Goal: Use online tool/utility: Utilize a website feature to perform a specific function

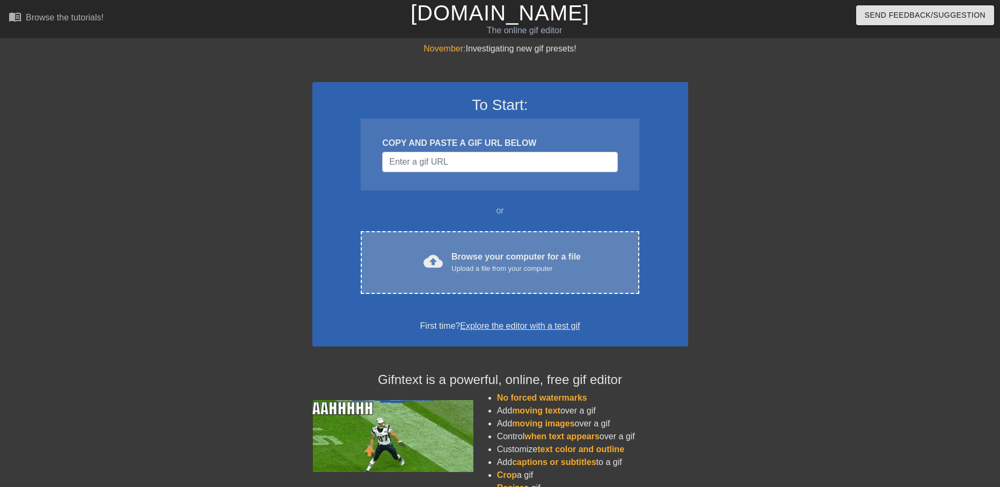
click at [460, 257] on div "Browse your computer for a file Upload a file from your computer" at bounding box center [515, 263] width 129 height 24
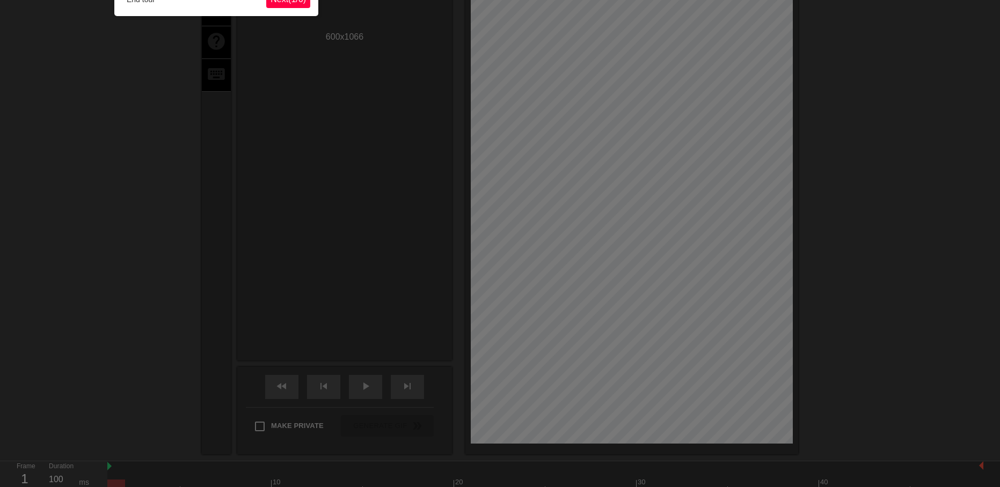
scroll to position [26, 0]
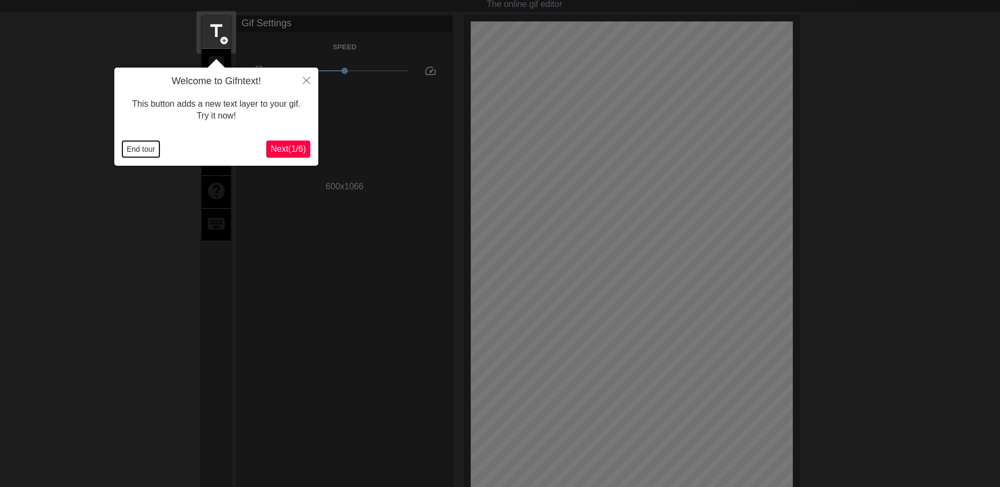
click at [140, 145] on button "End tour" at bounding box center [140, 149] width 37 height 16
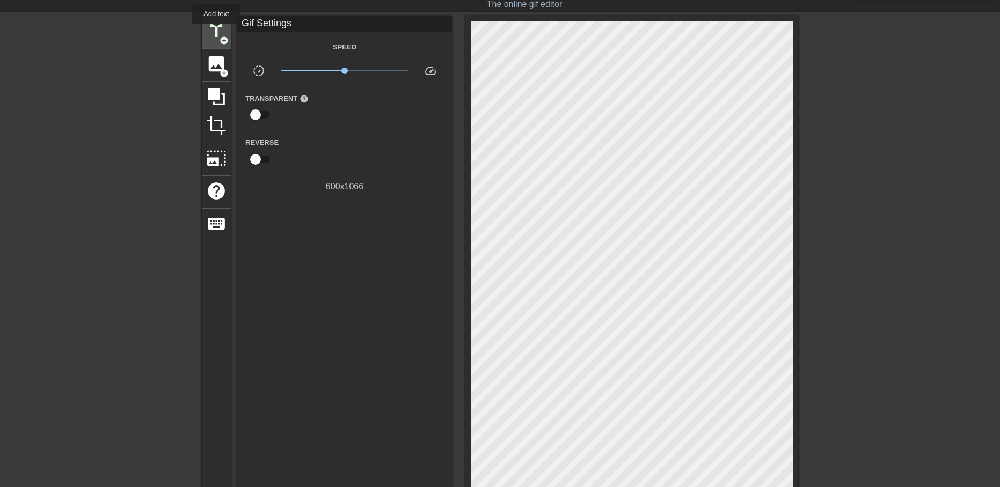
click at [216, 31] on span "title" at bounding box center [216, 31] width 20 height 20
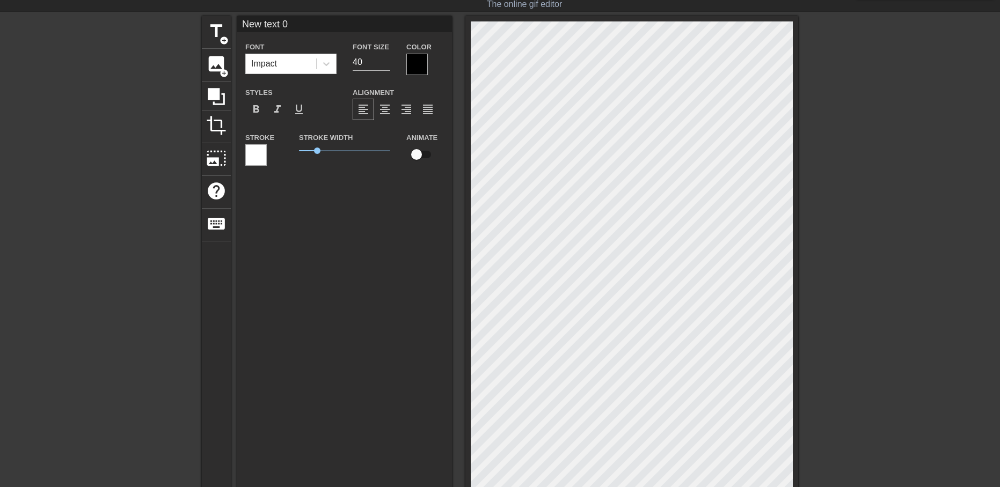
click at [412, 62] on div at bounding box center [416, 64] width 21 height 21
type input "S"
type textarea "S"
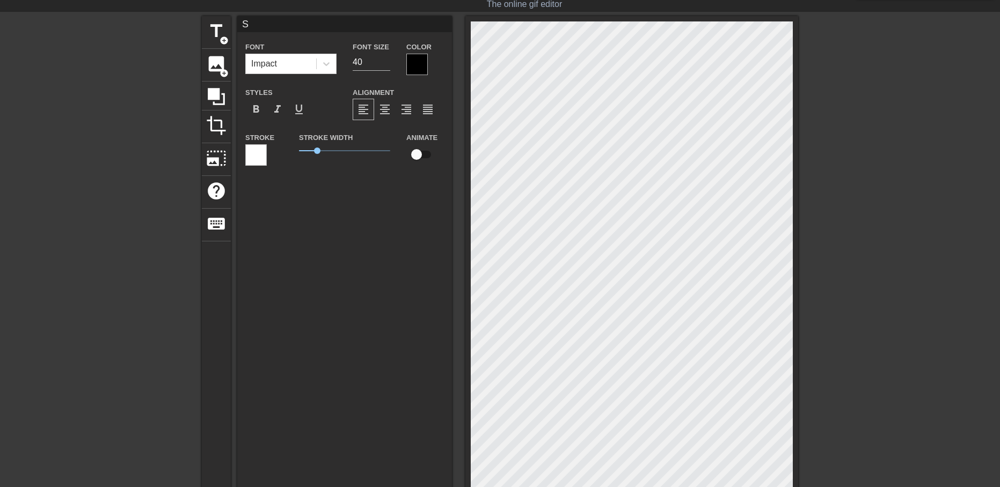
type input "Sh"
type textarea "Sh"
type input "Shh"
type textarea "Shh"
type input "Shhh"
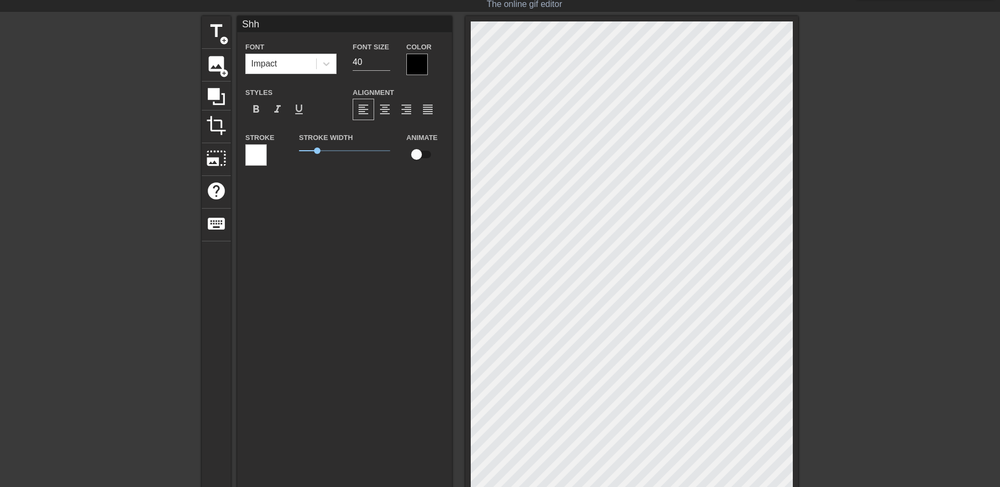
type textarea "Shhh"
type input "Shhhh"
type textarea "Shhhh"
type input "Shhhhh"
type textarea "Shhhhh"
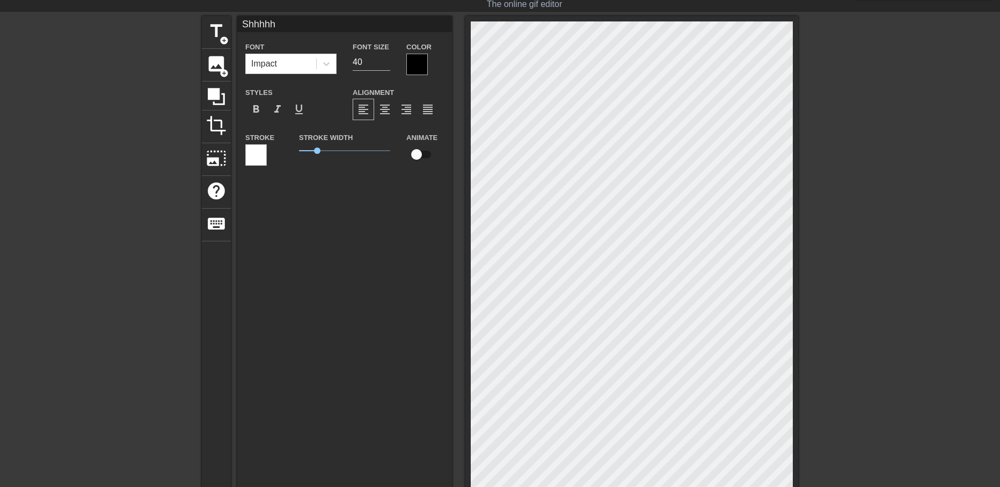
type input "Shhhhhh"
type textarea "Shhhhhh"
type input "Shhhhhhh"
type textarea "Shhhhhhh"
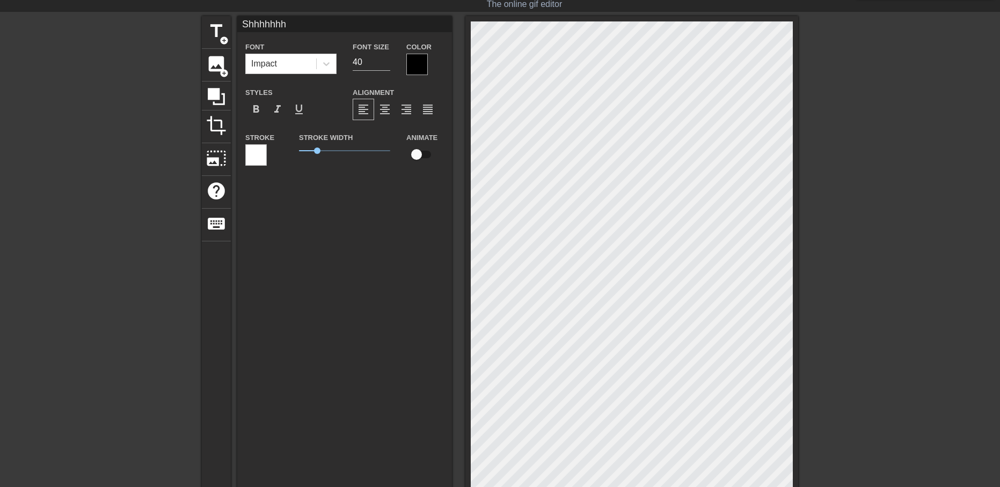
type input "Shhhhhh"
type textarea "Shhhhhh"
type input "Shhhhh"
type textarea "Shhhhh"
type input "Shhhh"
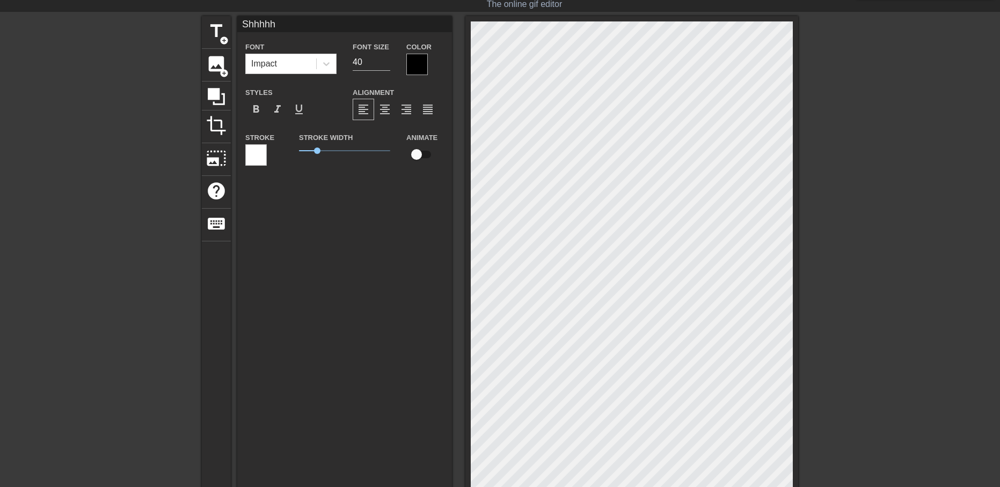
type textarea "Shhhh"
type input "Shhh"
type textarea "Shhh"
type input "Shh"
type textarea "Shh"
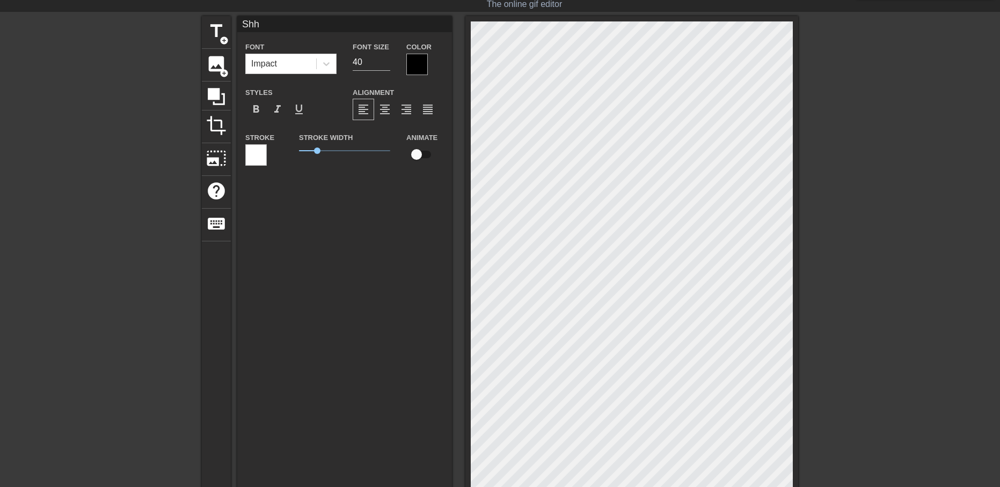
type input "Sh"
type textarea "Sh"
type input "S"
type textarea "S"
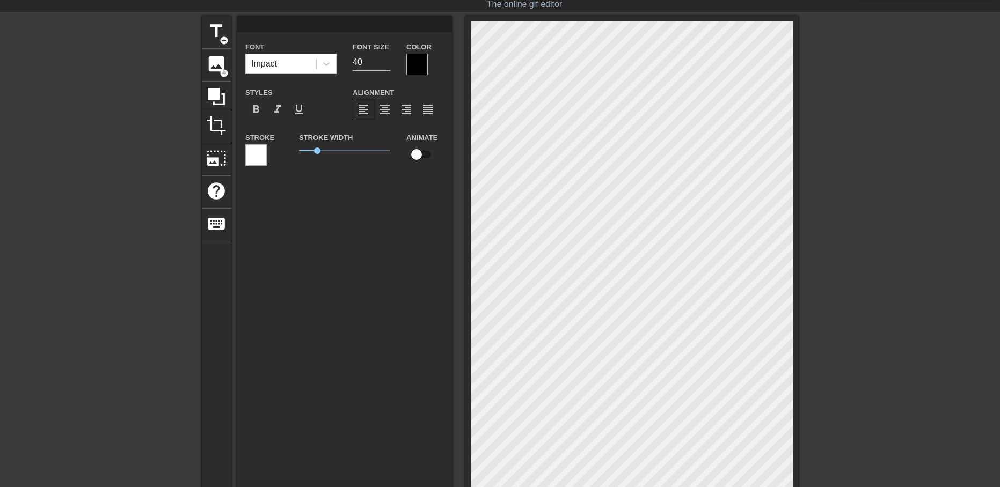
type input "S"
type textarea "S"
type input "Sy"
type textarea "Sy"
type input "Syb"
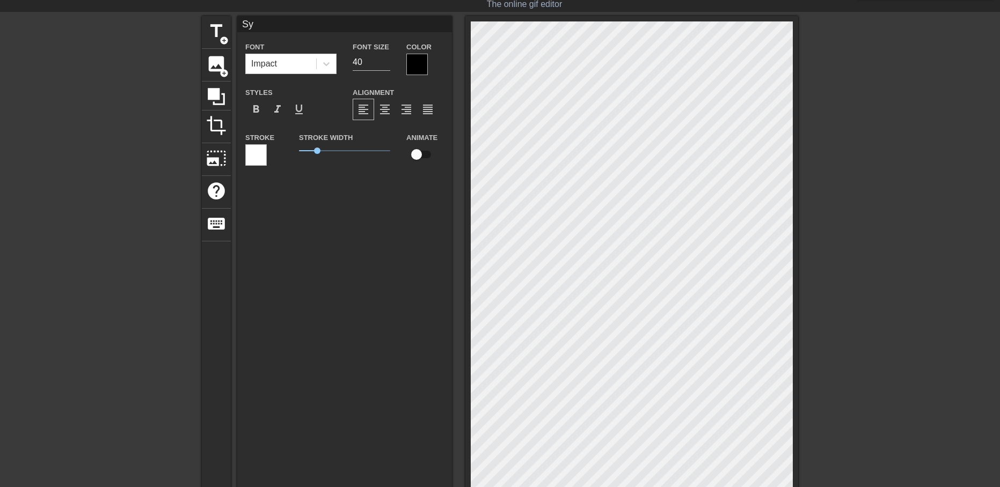
type textarea "Syb"
type input "Syba"
type textarea "Syba"
type input "Sybau"
type textarea "Sybau"
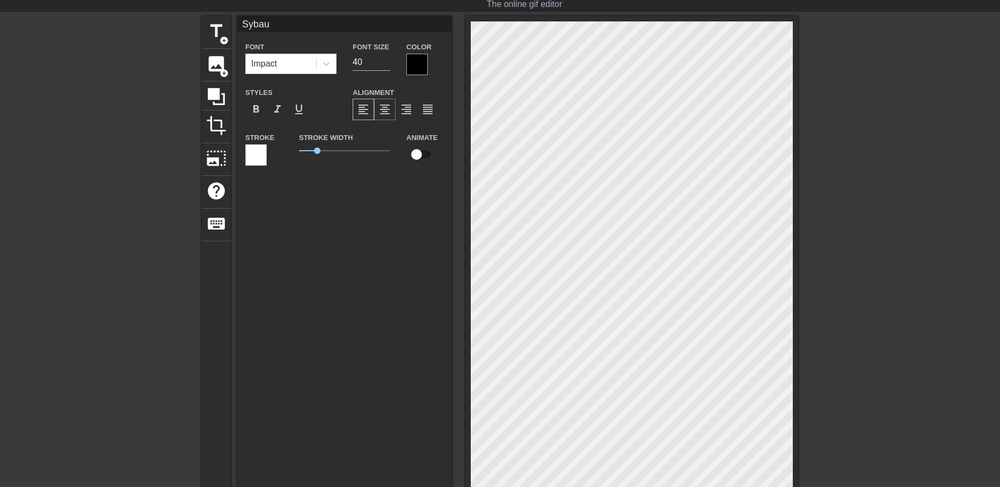
click at [381, 105] on span "format_align_center" at bounding box center [384, 109] width 13 height 13
click at [291, 64] on div "Impact" at bounding box center [281, 63] width 70 height 19
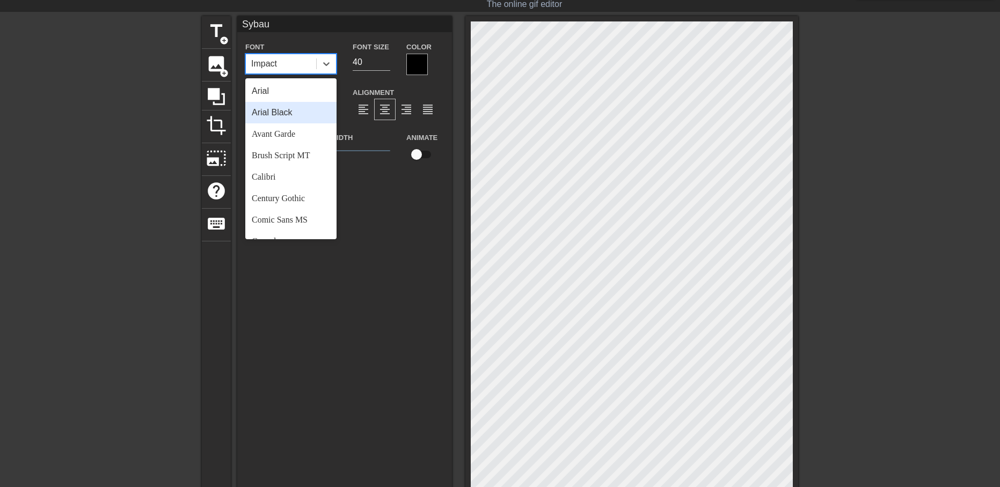
click at [283, 112] on div "Arial Black" at bounding box center [290, 112] width 91 height 21
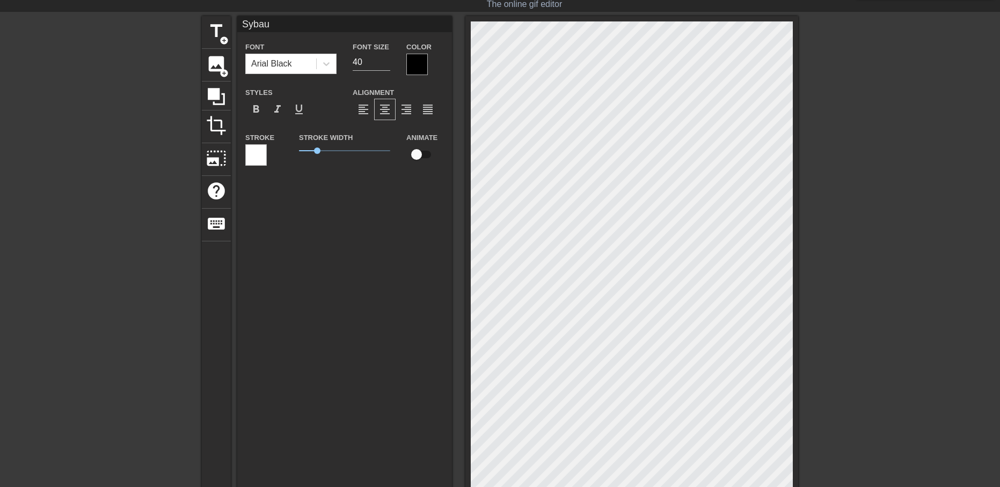
click at [257, 152] on div at bounding box center [255, 154] width 21 height 21
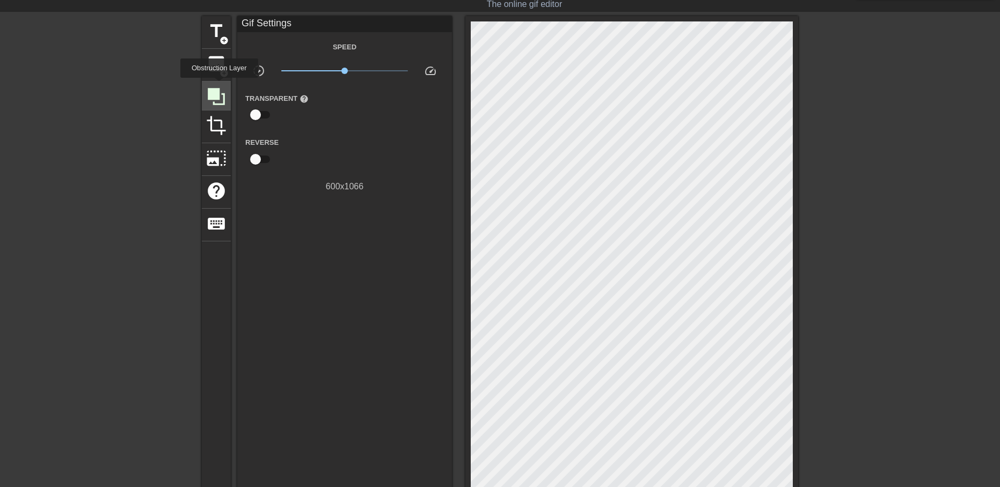
click at [219, 86] on icon at bounding box center [216, 96] width 20 height 20
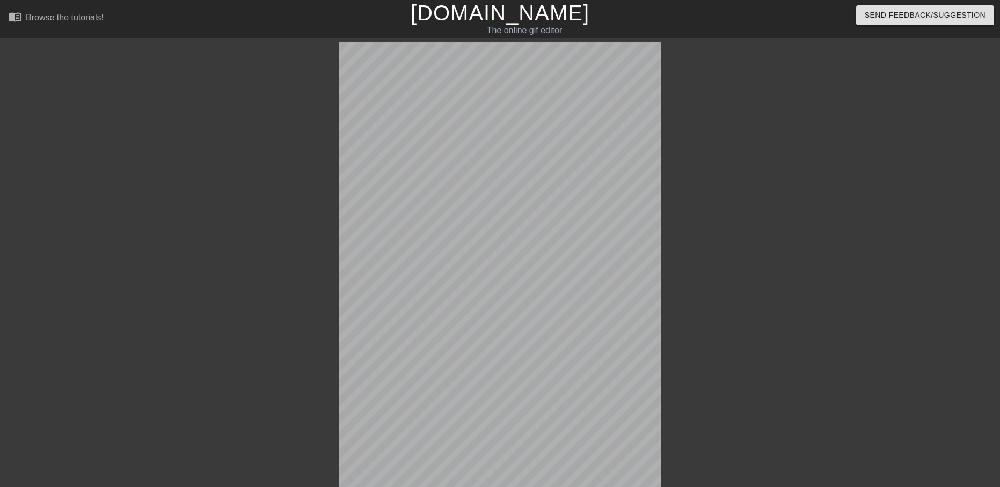
scroll to position [217, 0]
